Goal: Transaction & Acquisition: Book appointment/travel/reservation

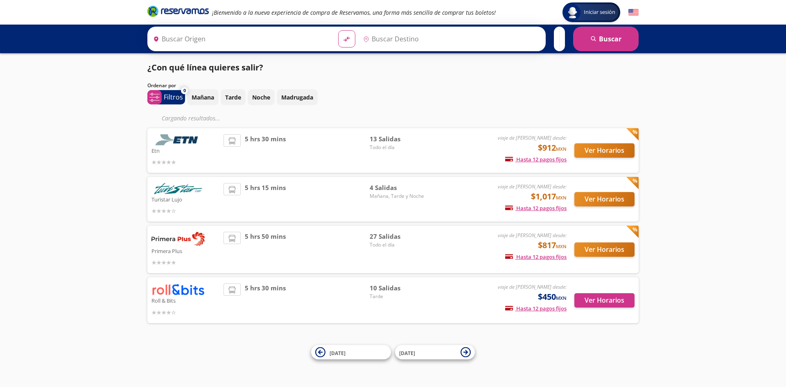
type input "[GEOGRAPHIC_DATA], [GEOGRAPHIC_DATA]"
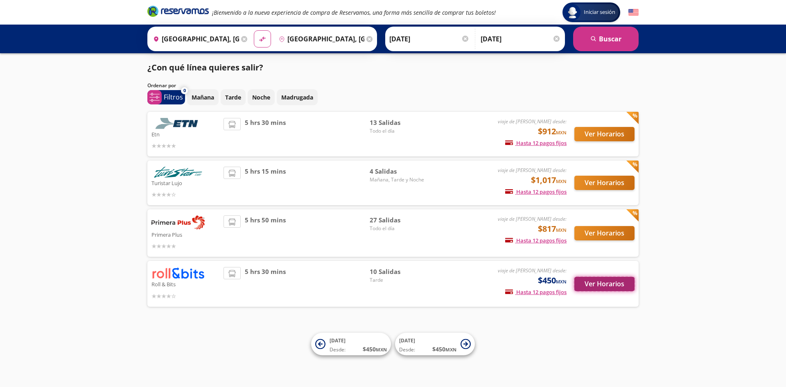
click at [600, 283] on button "Ver Horarios" at bounding box center [604, 284] width 60 height 14
click at [622, 179] on button "Ver Horarios" at bounding box center [604, 183] width 60 height 14
click at [606, 132] on button "Ver Horarios" at bounding box center [604, 134] width 60 height 14
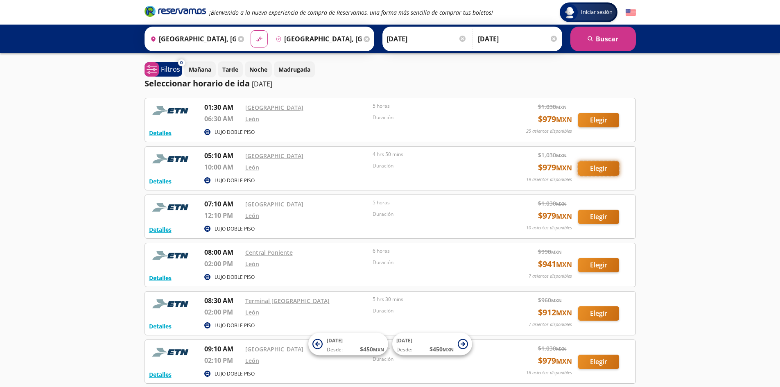
click at [604, 166] on button "Elegir" at bounding box center [598, 168] width 41 height 14
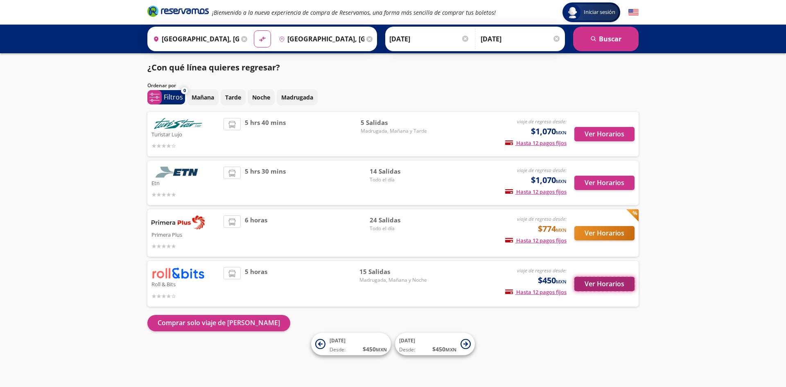
click at [586, 284] on button "Ver Horarios" at bounding box center [604, 284] width 60 height 14
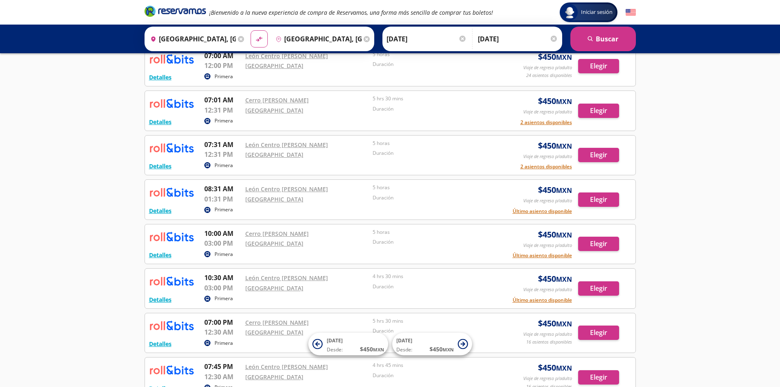
scroll to position [492, 0]
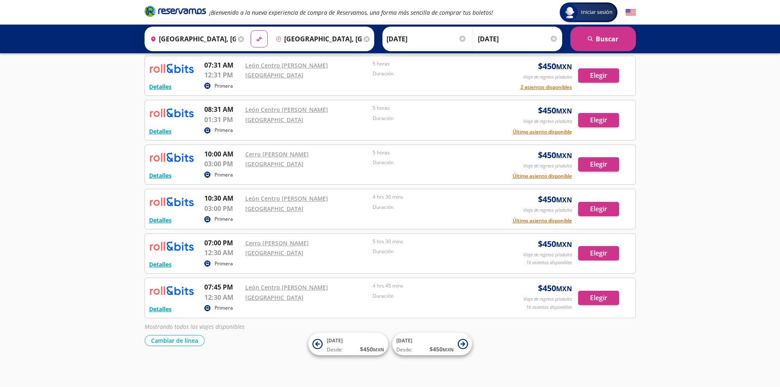
click at [215, 264] on p "Primera" at bounding box center [223, 263] width 18 height 7
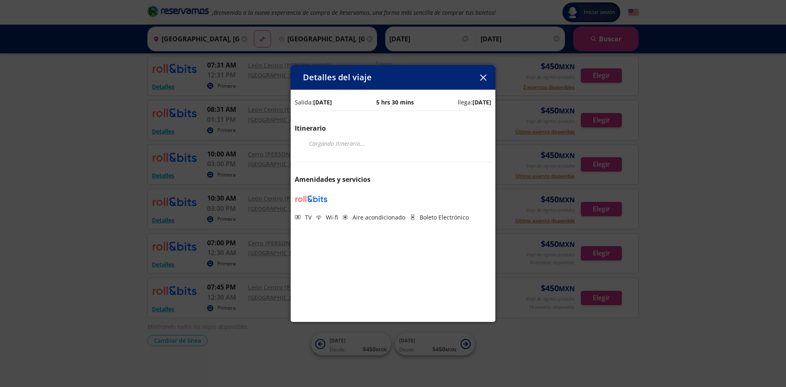
click at [484, 78] on icon "button" at bounding box center [483, 77] width 6 height 6
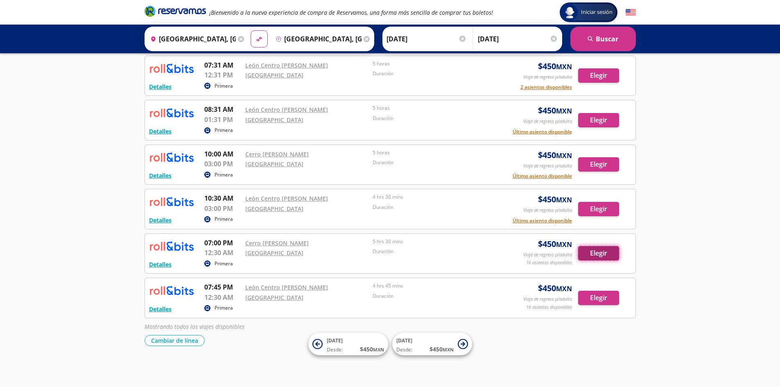
click at [597, 257] on button "Elegir" at bounding box center [598, 253] width 41 height 14
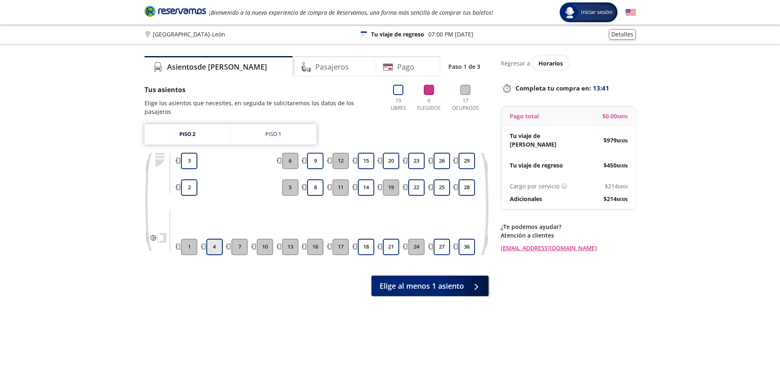
click at [219, 242] on button "4" at bounding box center [214, 247] width 16 height 16
click at [276, 130] on div "Piso 1" at bounding box center [273, 134] width 16 height 8
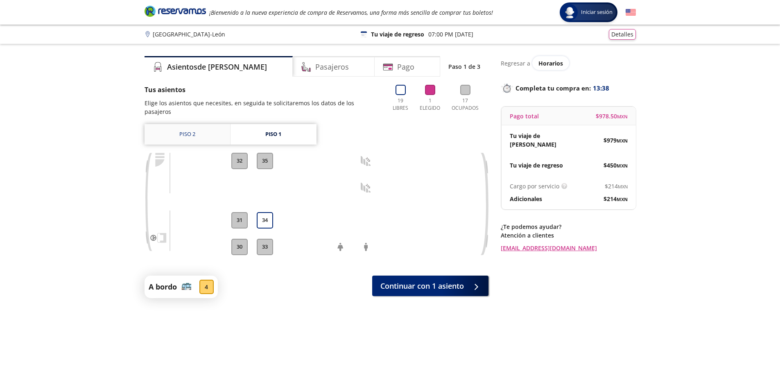
click at [196, 128] on link "Piso 2" at bounding box center [187, 134] width 86 height 20
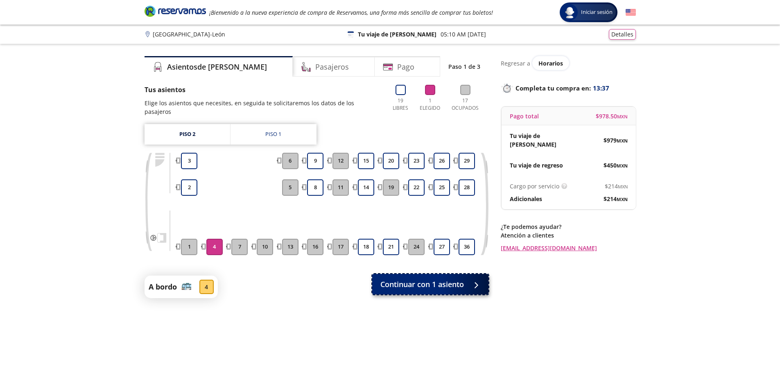
click at [409, 279] on span "Continuar con 1 asiento" at bounding box center [422, 284] width 84 height 11
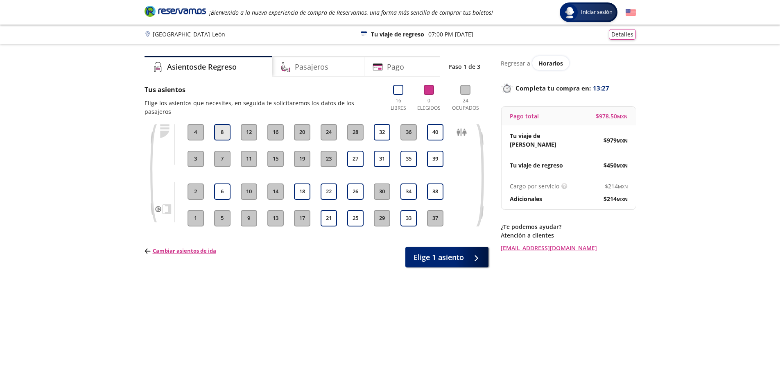
click at [218, 124] on button "8" at bounding box center [222, 132] width 16 height 16
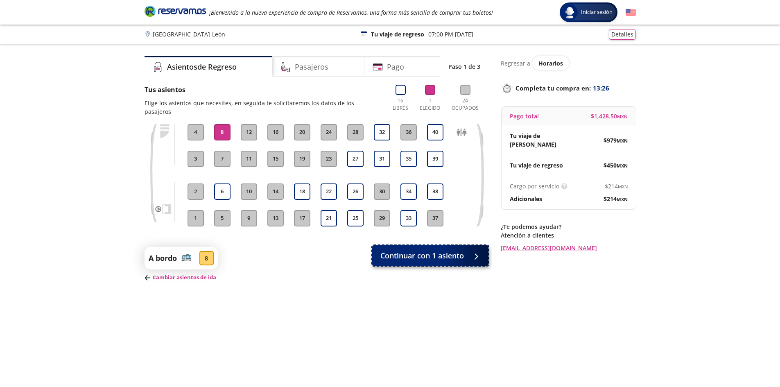
click at [438, 251] on span "Continuar con 1 asiento" at bounding box center [422, 255] width 84 height 11
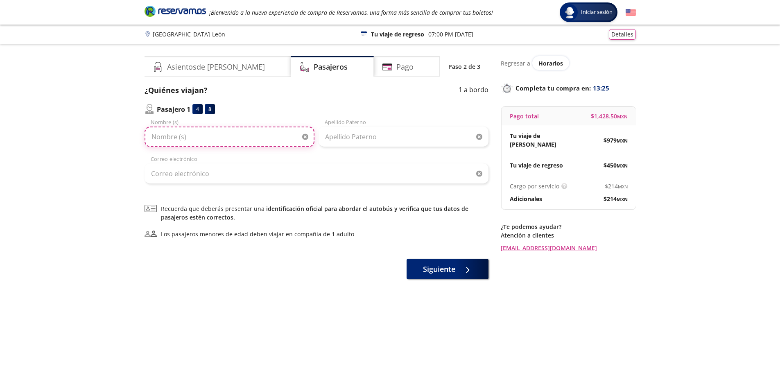
click at [219, 132] on input "Nombre (s)" at bounding box center [229, 136] width 170 height 20
type input "[PERSON_NAME]"
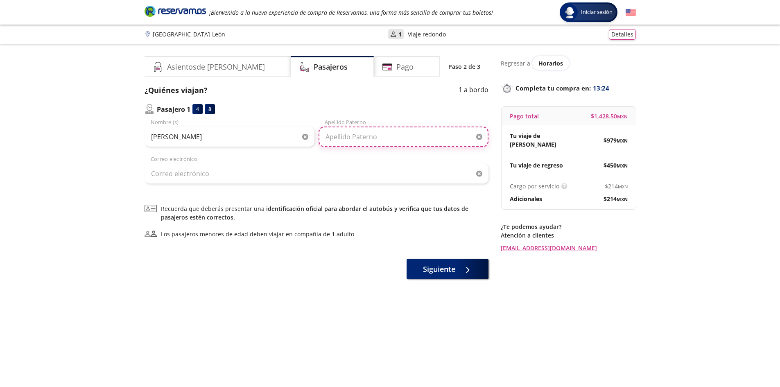
type input "[PERSON_NAME]"
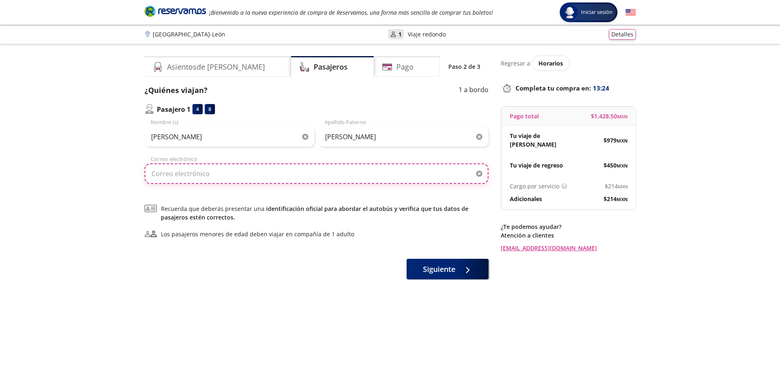
type input "[EMAIL_ADDRESS][DOMAIN_NAME]"
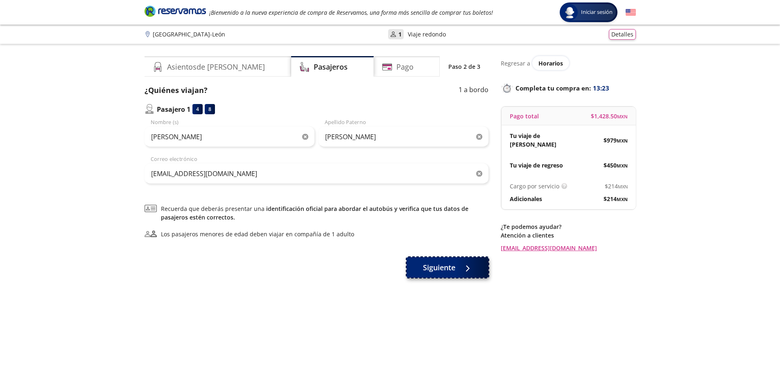
click at [450, 261] on button "Siguiente" at bounding box center [447, 267] width 82 height 20
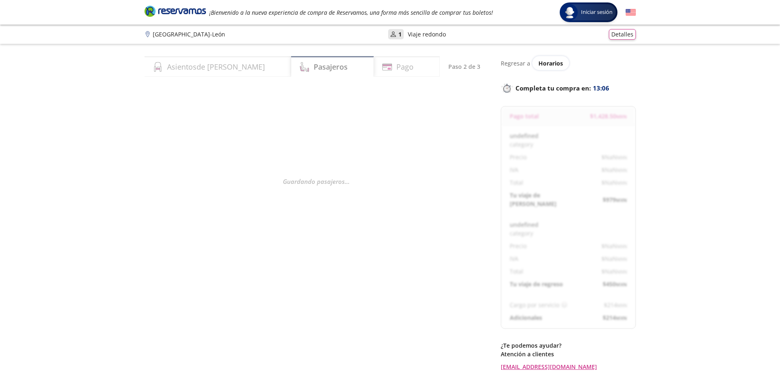
select select "MX"
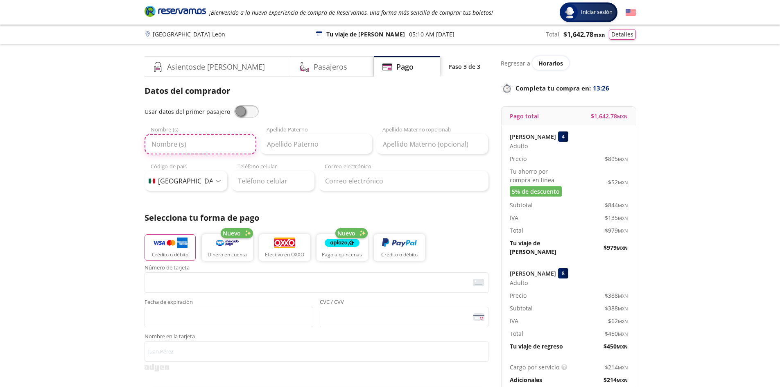
click at [191, 140] on input "Nombre (s)" at bounding box center [200, 144] width 112 height 20
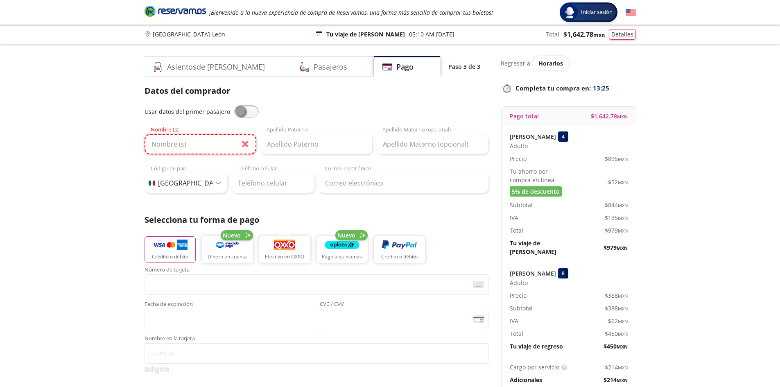
type input "[PERSON_NAME]"
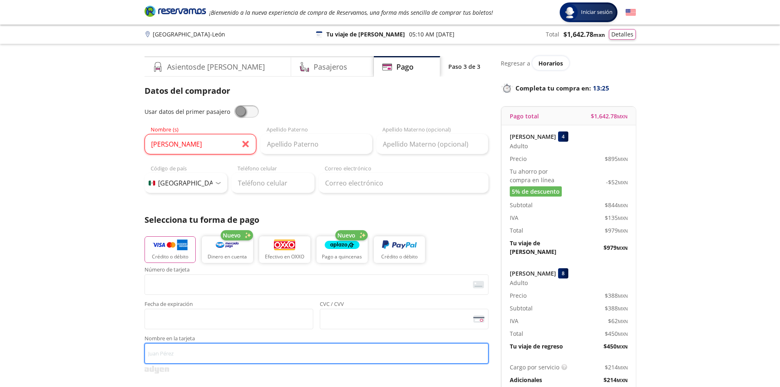
type input "[PERSON_NAME]"
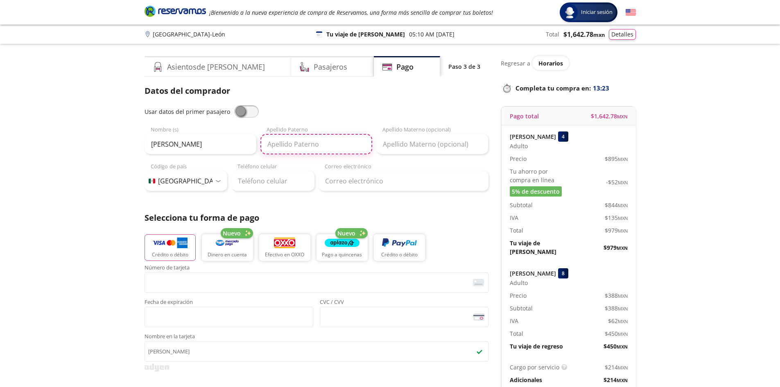
click at [326, 148] on input "Apellido Paterno" at bounding box center [316, 144] width 112 height 20
type input "[PERSON_NAME]"
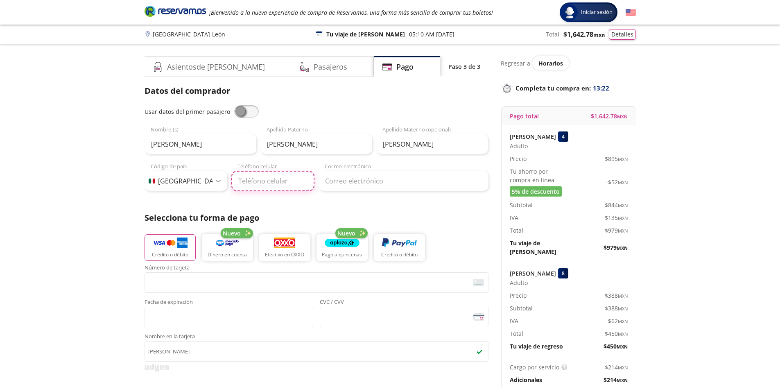
type input "[PHONE_NUMBER]"
type input "[EMAIL_ADDRESS][DOMAIN_NAME]"
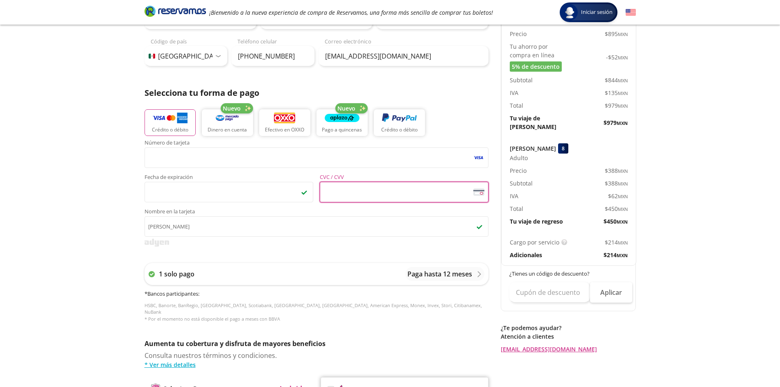
scroll to position [164, 0]
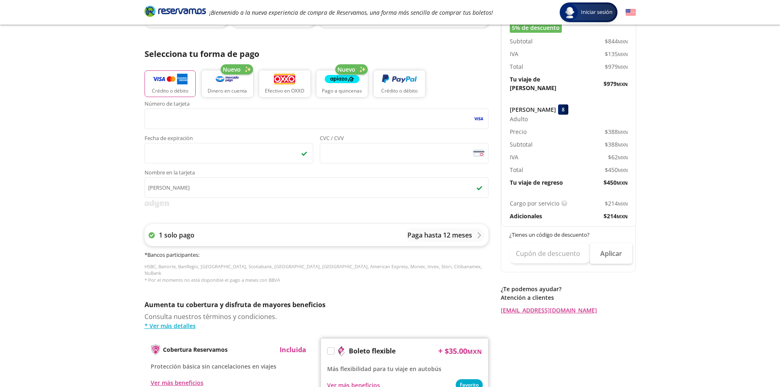
click at [368, 237] on div "1 solo pago Paga hasta 12 meses" at bounding box center [316, 235] width 344 height 22
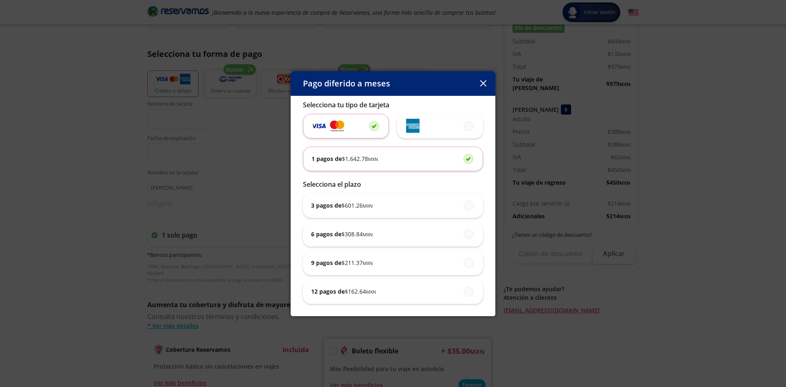
click at [487, 78] on button "button" at bounding box center [483, 83] width 12 height 12
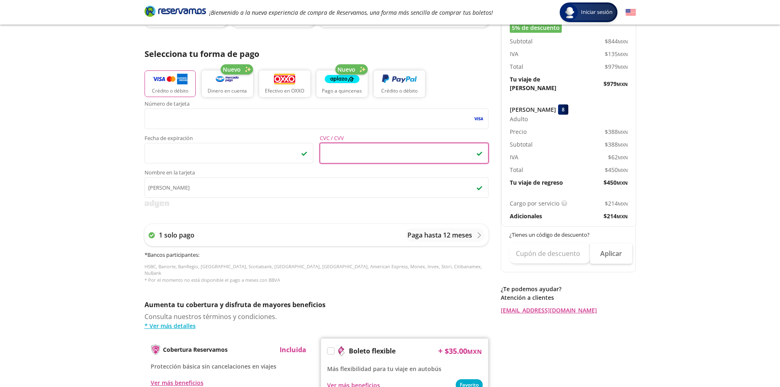
scroll to position [285, 0]
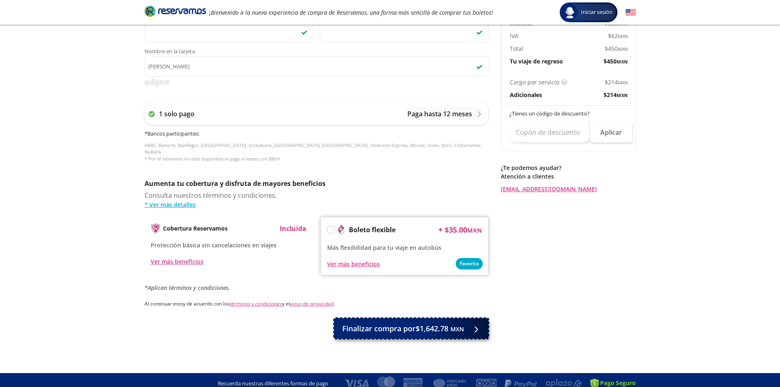
click at [361, 325] on span "Finalizar compra por $1,642.78 MXN" at bounding box center [403, 328] width 122 height 11
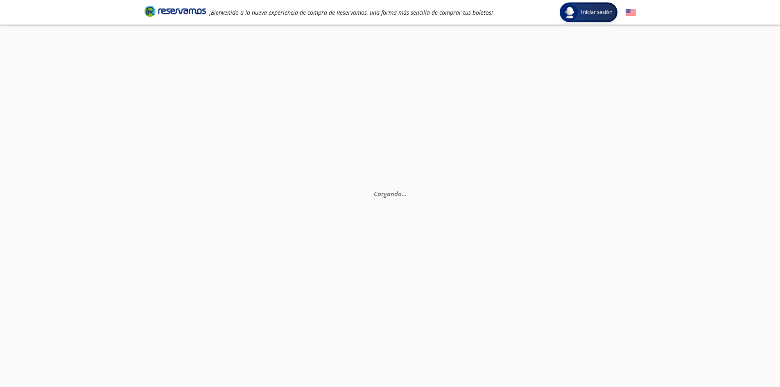
scroll to position [57, 0]
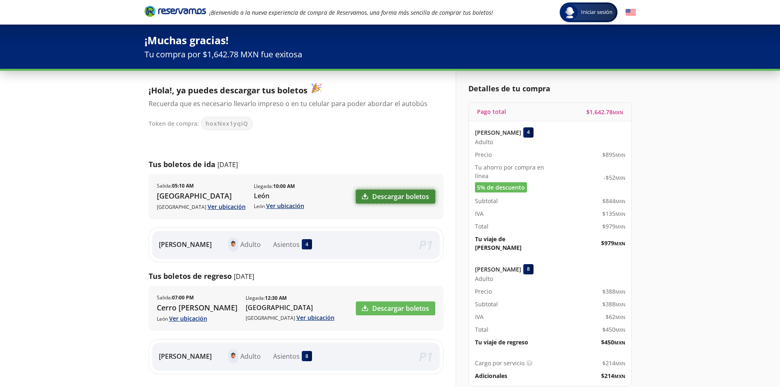
click at [395, 191] on link "Descargar boletos" at bounding box center [395, 197] width 79 height 14
click at [406, 307] on link "Descargar boletos" at bounding box center [395, 308] width 79 height 14
